Goal: Submit feedback/report problem

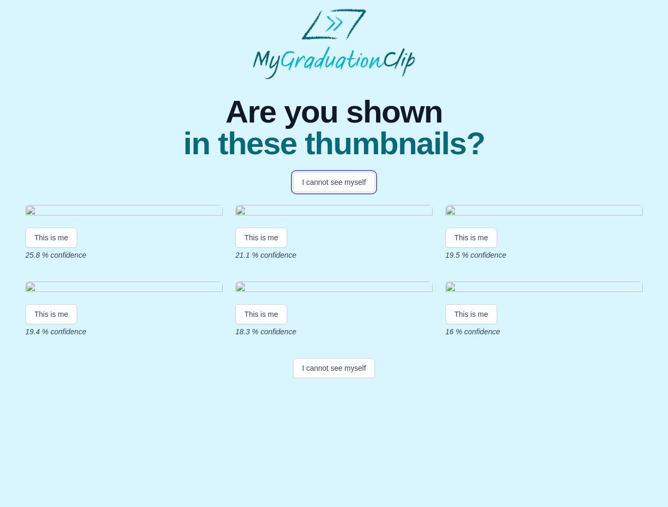
click at [334, 182] on button "I cannot see myself" at bounding box center [334, 182] width 82 height 20
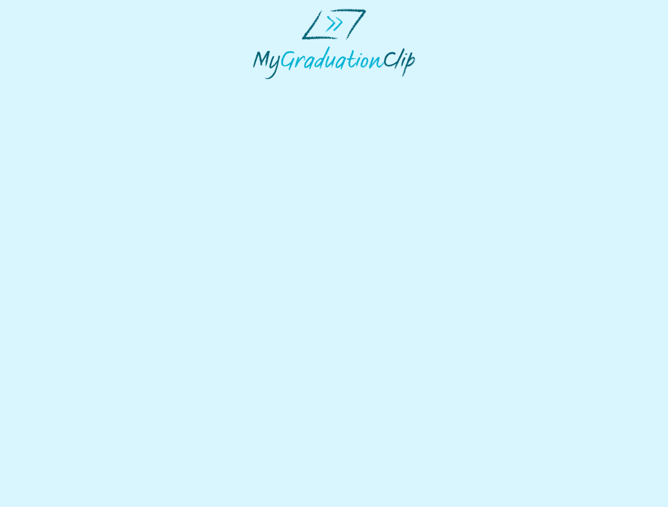
click at [51, 88] on html at bounding box center [334, 44] width 668 height 88
click at [263, 88] on html at bounding box center [334, 44] width 668 height 88
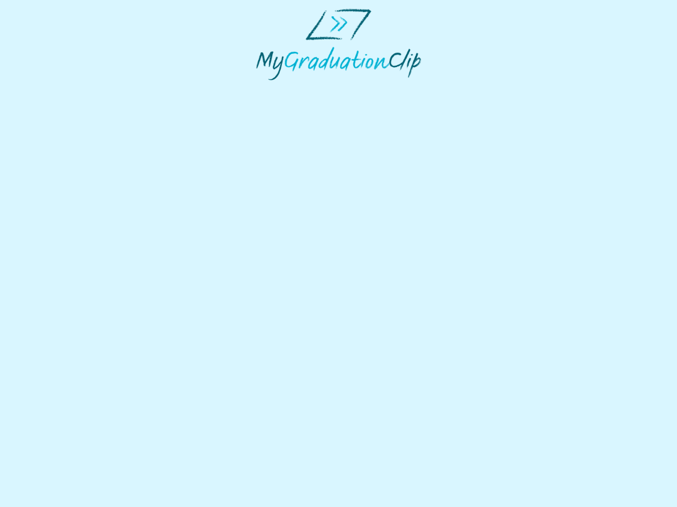
click at [474, 89] on html at bounding box center [338, 44] width 677 height 89
click at [51, 89] on html at bounding box center [338, 44] width 677 height 89
click at [263, 89] on html at bounding box center [338, 44] width 677 height 89
click at [474, 89] on html at bounding box center [338, 44] width 677 height 89
